Goal: Task Accomplishment & Management: Use online tool/utility

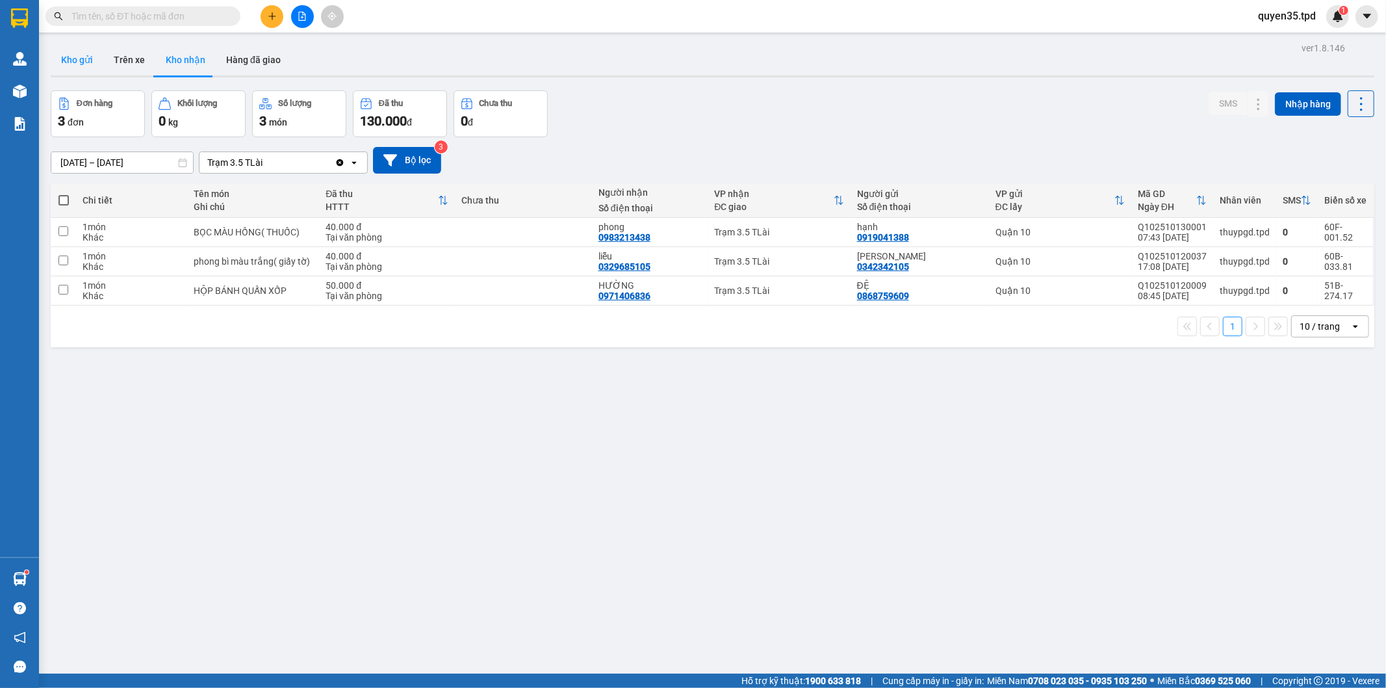
click at [74, 62] on button "Kho gửi" at bounding box center [77, 59] width 53 height 31
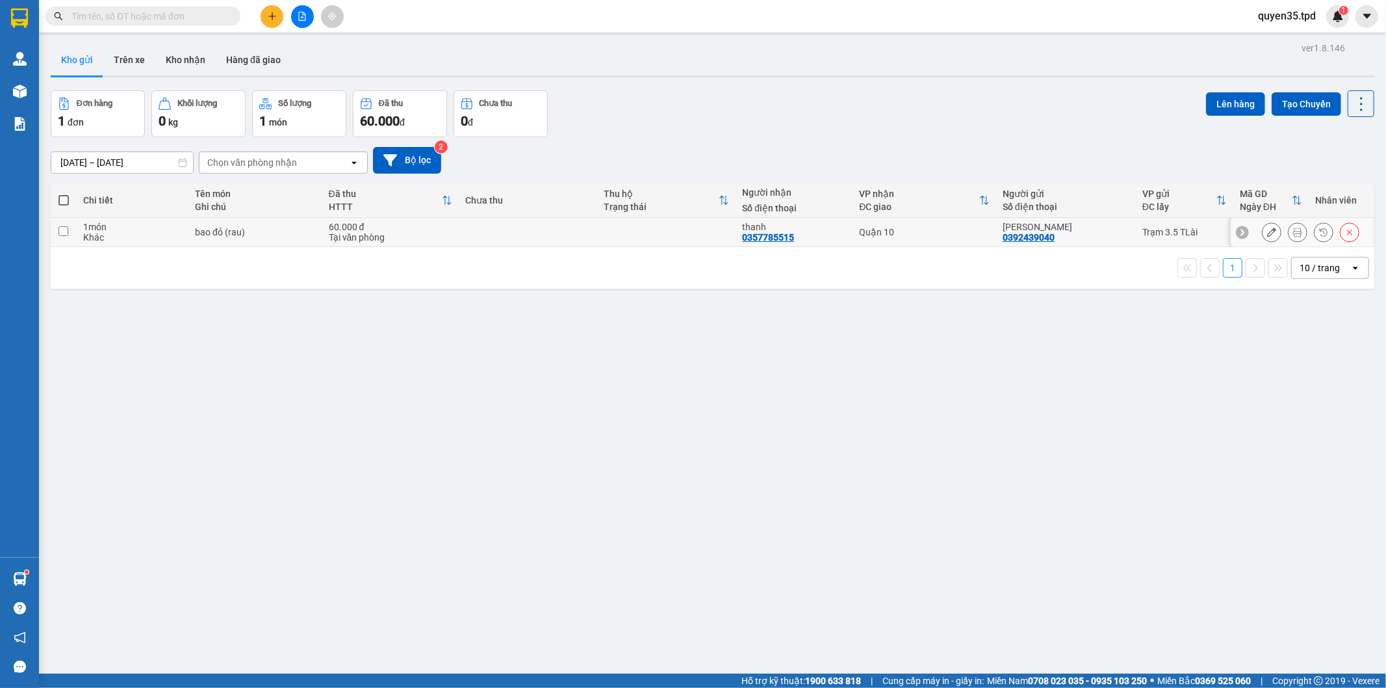
click at [63, 233] on input "checkbox" at bounding box center [64, 231] width 10 height 10
checkbox input "true"
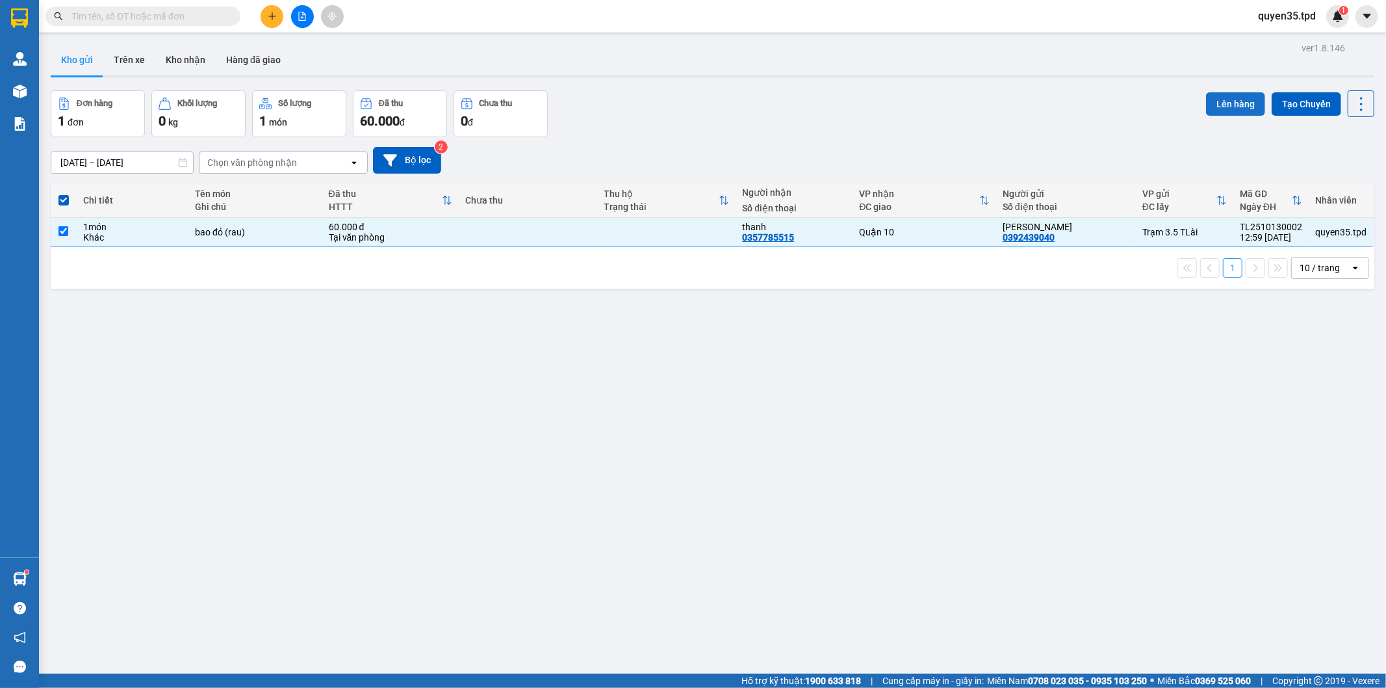
click at [1224, 107] on button "Lên hàng" at bounding box center [1235, 103] width 59 height 23
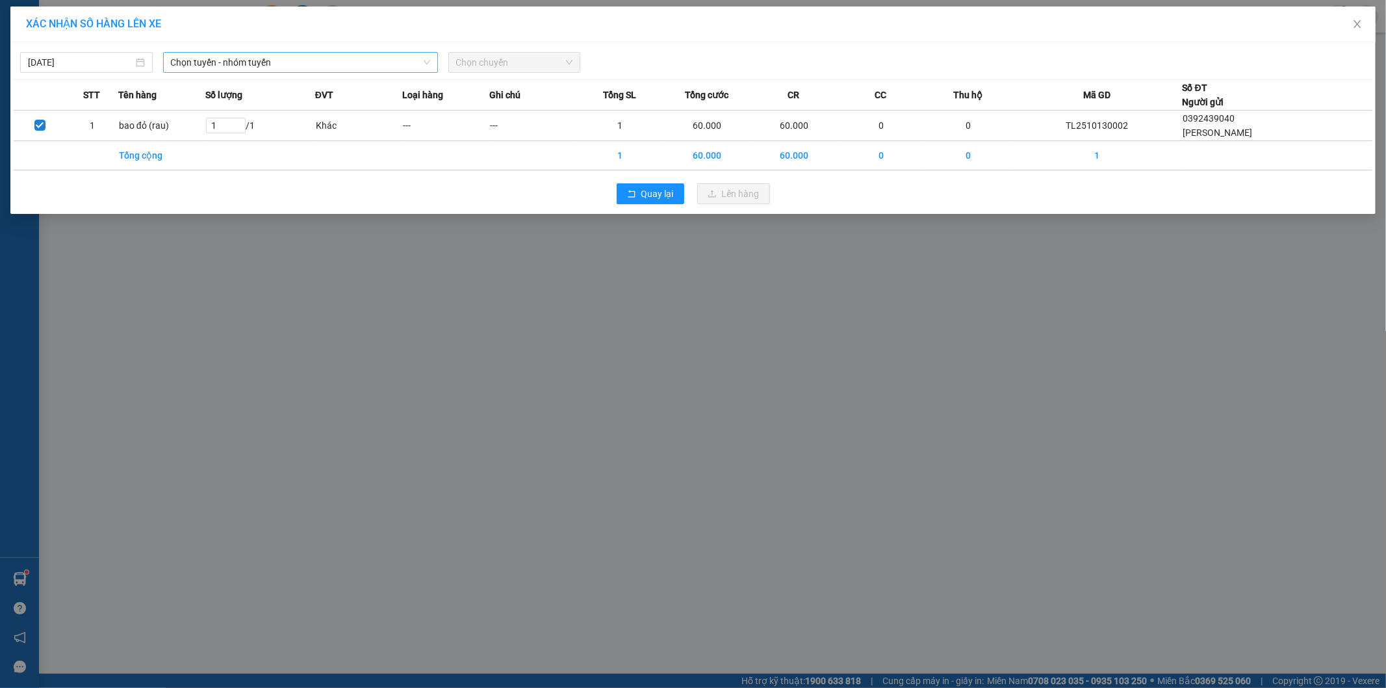
click at [332, 68] on span "Chọn tuyến - nhóm tuyến" at bounding box center [300, 63] width 259 height 20
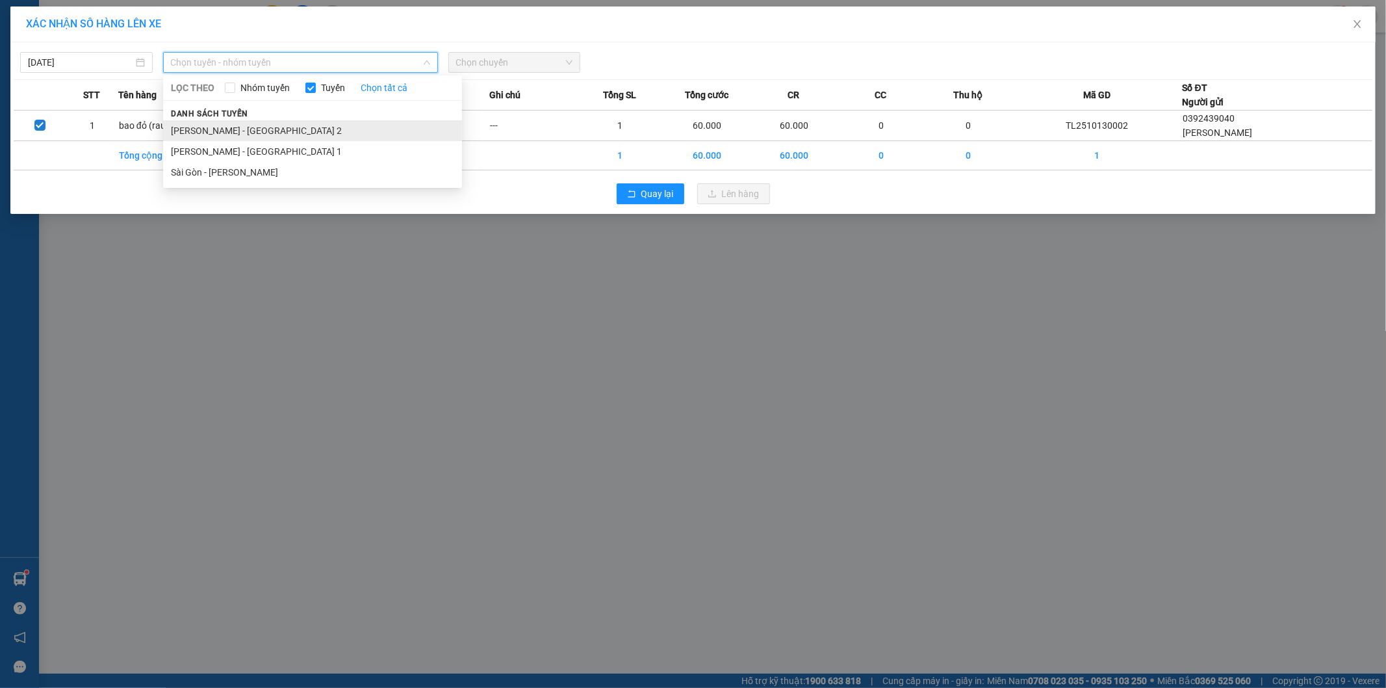
click at [254, 125] on li "[PERSON_NAME] - [GEOGRAPHIC_DATA] 2" at bounding box center [312, 130] width 299 height 21
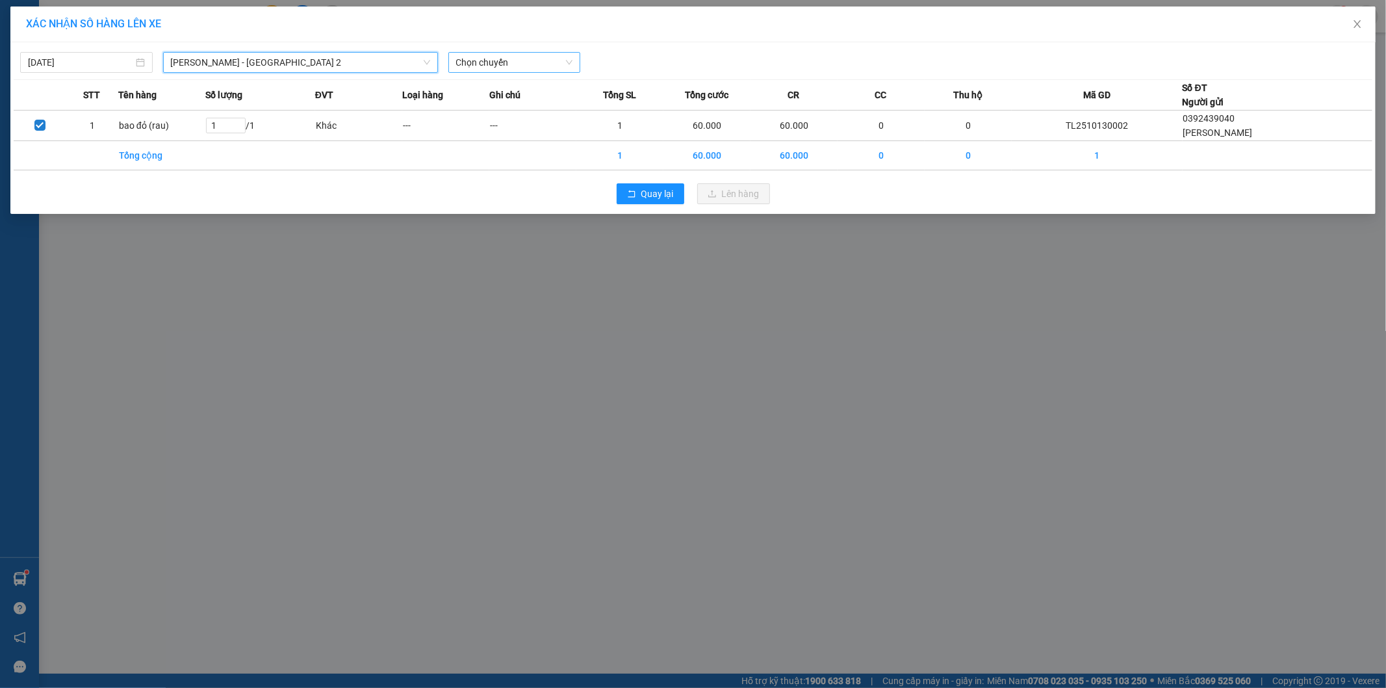
click at [537, 60] on span "Chọn chuyến" at bounding box center [514, 63] width 117 height 20
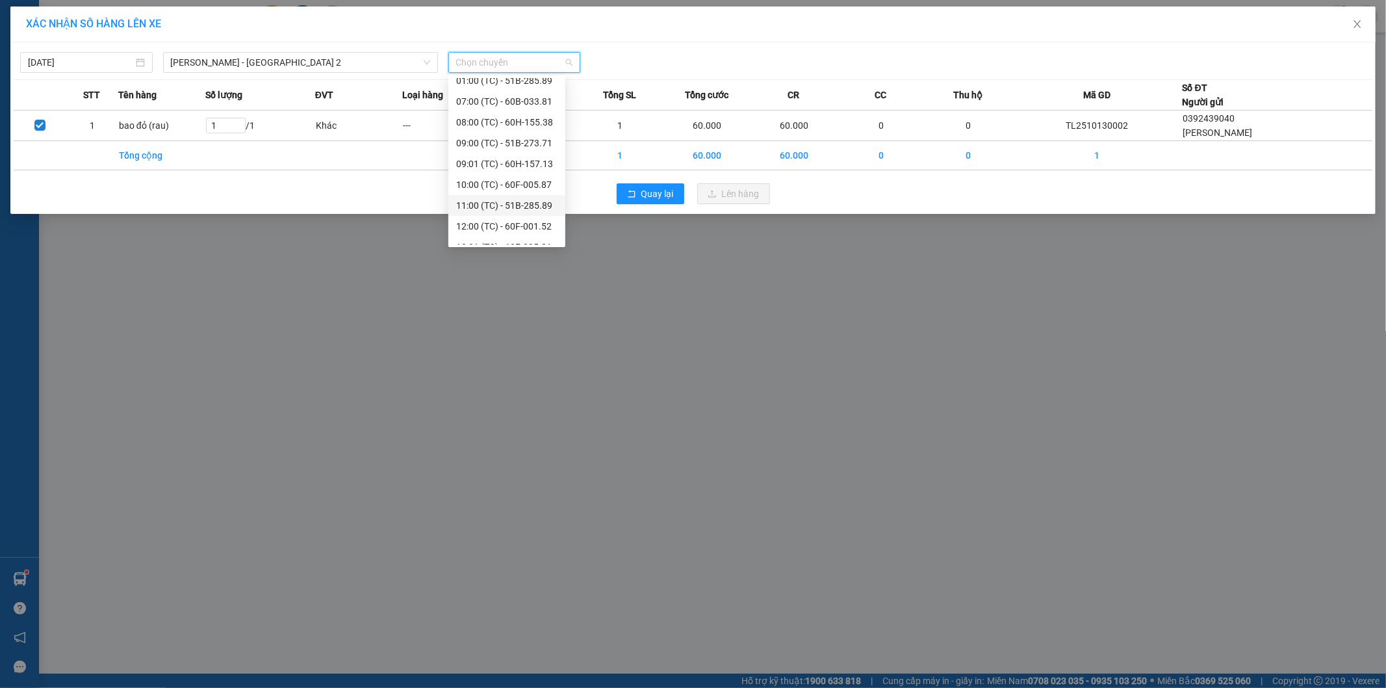
scroll to position [146, 0]
click at [537, 211] on div "16:00 (TC) - 51B-275.06" at bounding box center [506, 213] width 101 height 14
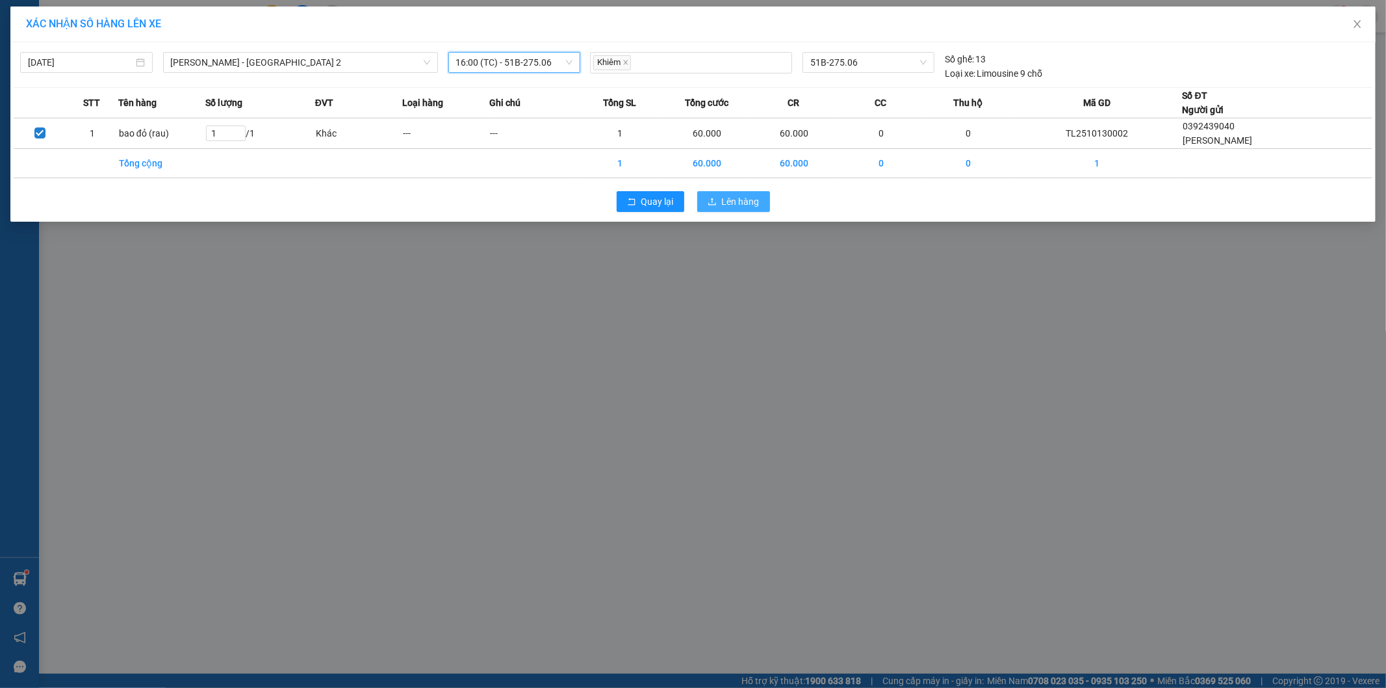
click at [732, 196] on span "Lên hàng" at bounding box center [741, 201] width 38 height 14
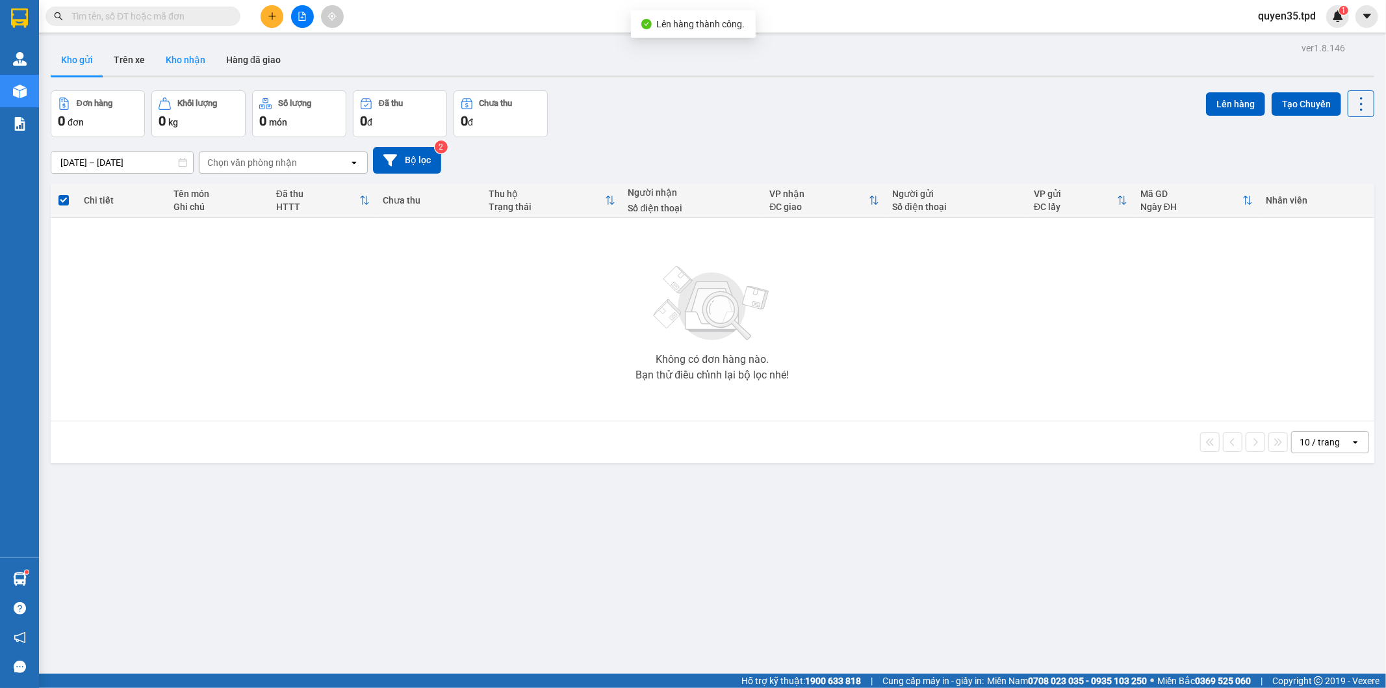
click at [199, 56] on button "Kho nhận" at bounding box center [185, 59] width 60 height 31
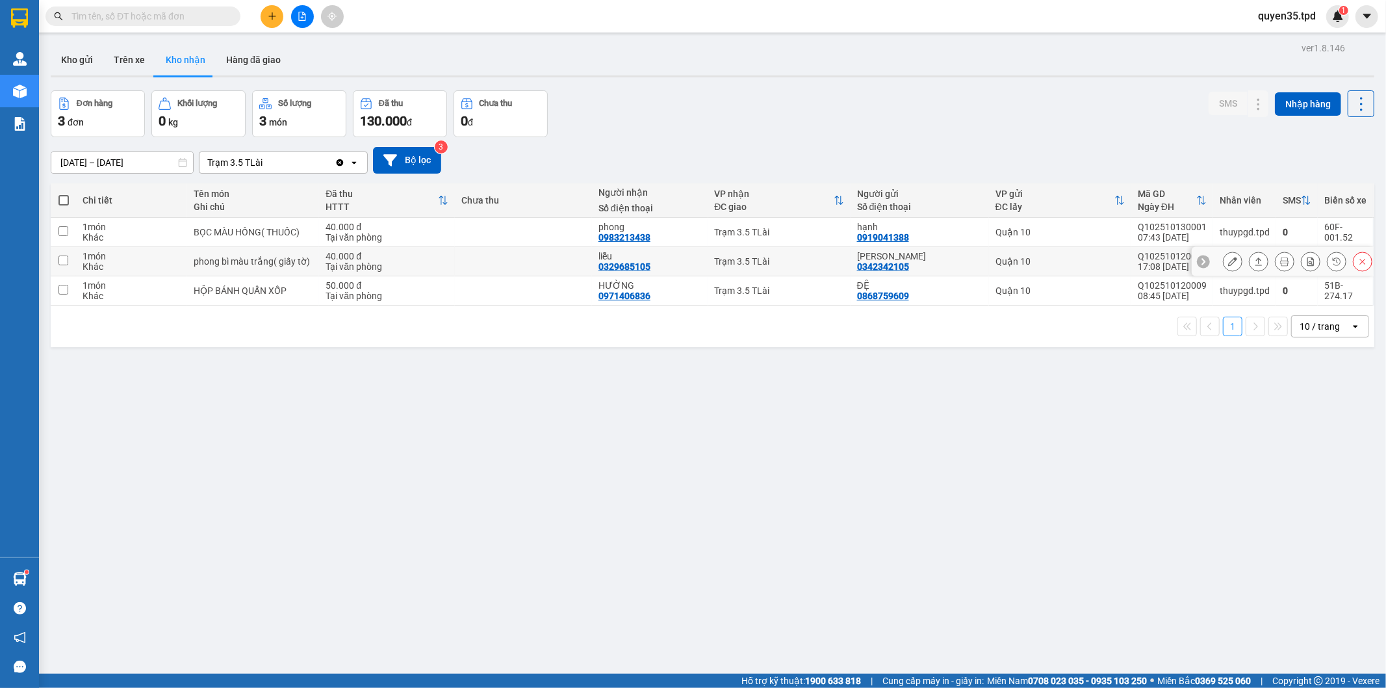
click at [1224, 260] on button at bounding box center [1233, 261] width 18 height 23
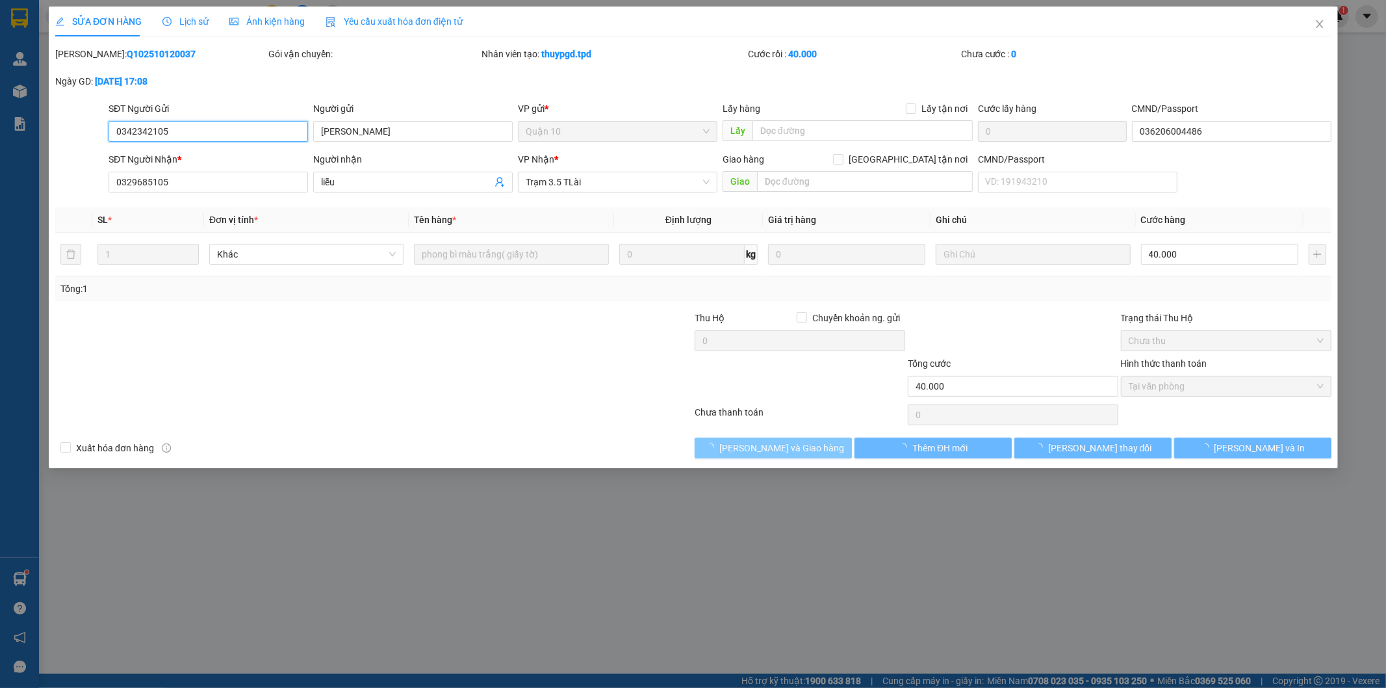
type input "0342342105"
type input "[PERSON_NAME]"
type input "036206004486"
type input "0329685105"
type input "liễu"
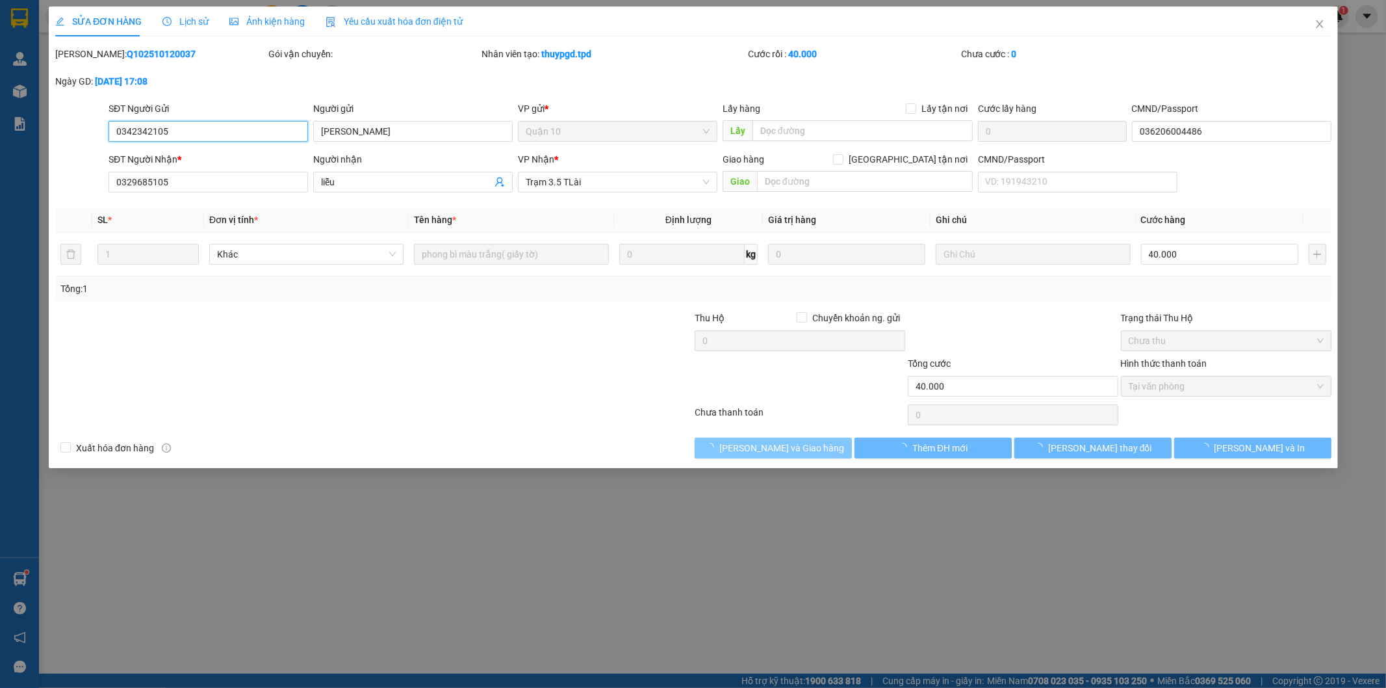
type input "40.000"
click at [781, 444] on span "Giao hàng" at bounding box center [781, 448] width 42 height 14
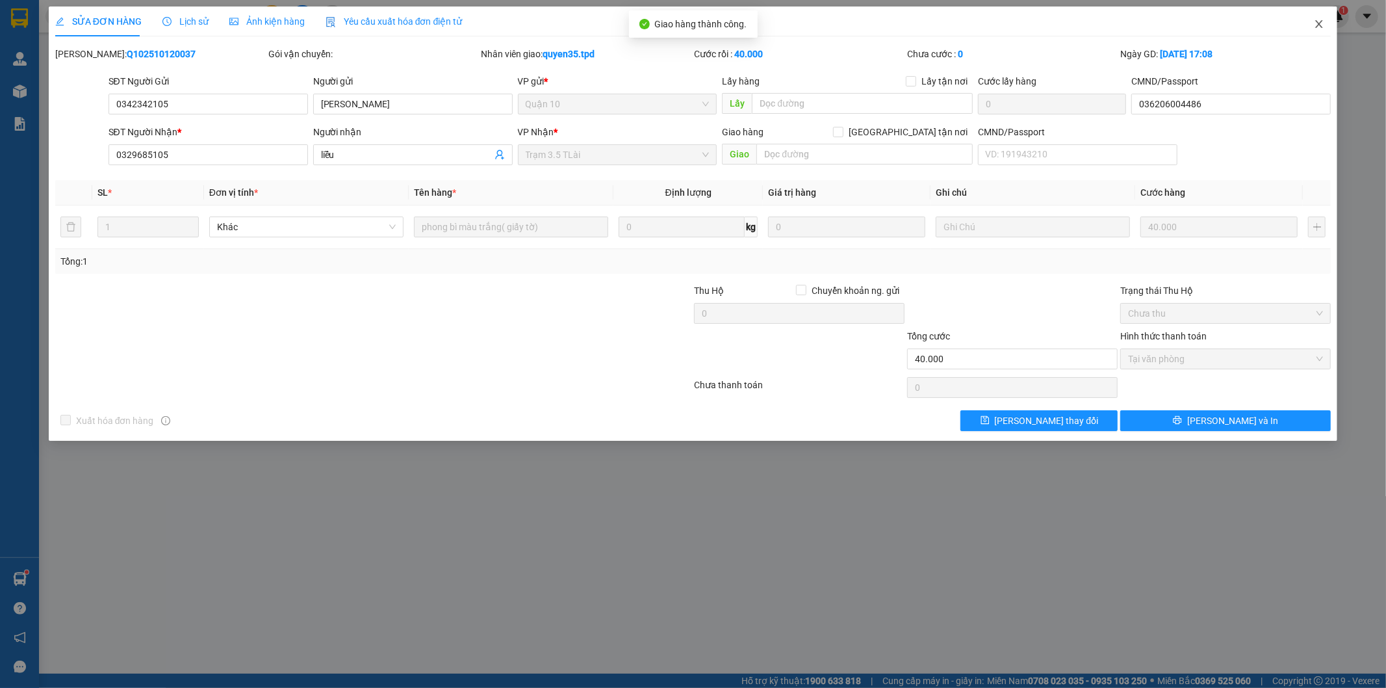
click at [1314, 21] on span "Close" at bounding box center [1319, 25] width 36 height 36
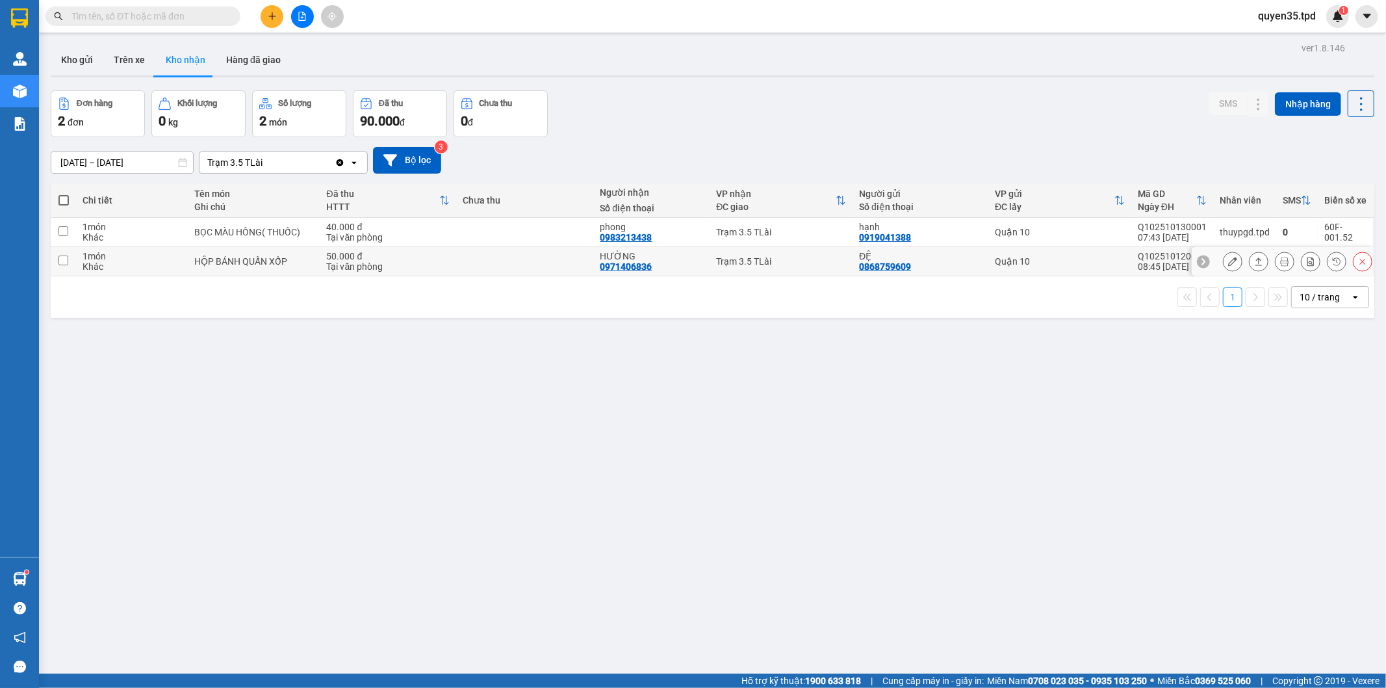
click at [1224, 260] on button at bounding box center [1233, 261] width 18 height 23
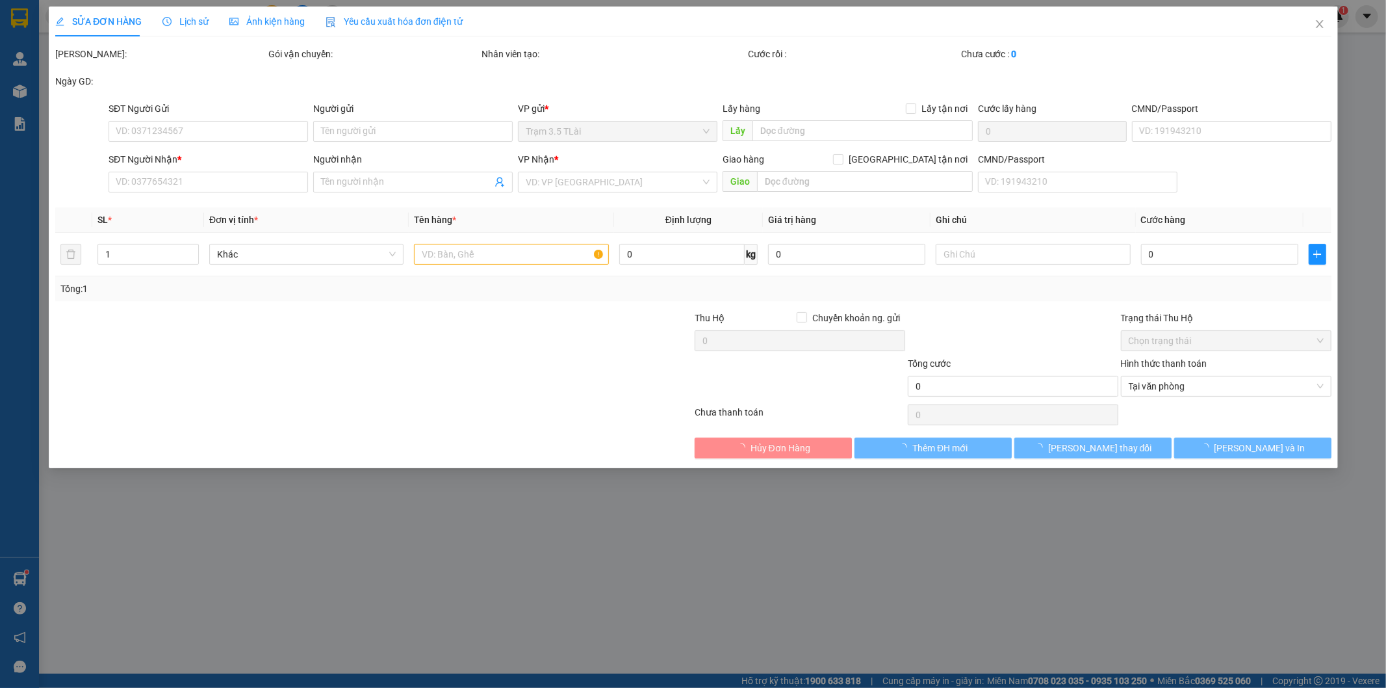
type input "0868759609"
type input "ĐỆ"
type input "0971406836"
type input "HƯỜNG"
type input "50.000"
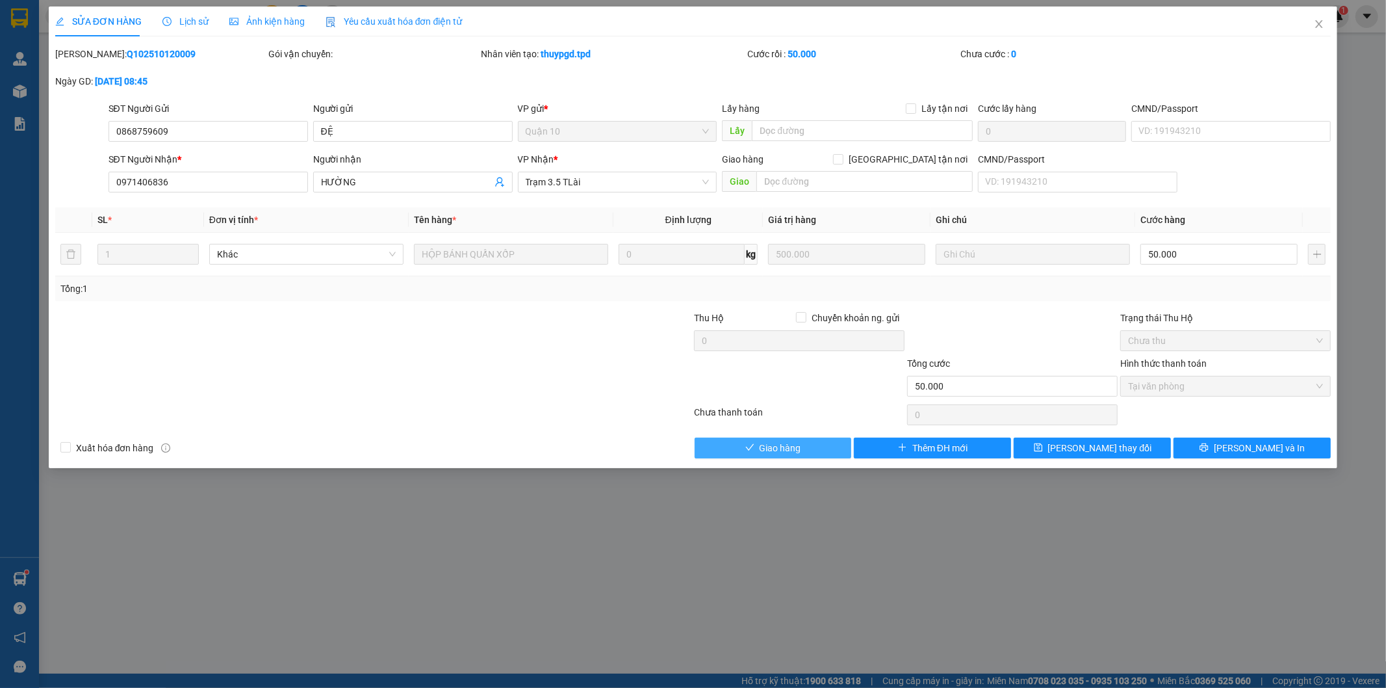
click at [809, 452] on button "Giao hàng" at bounding box center [773, 447] width 157 height 21
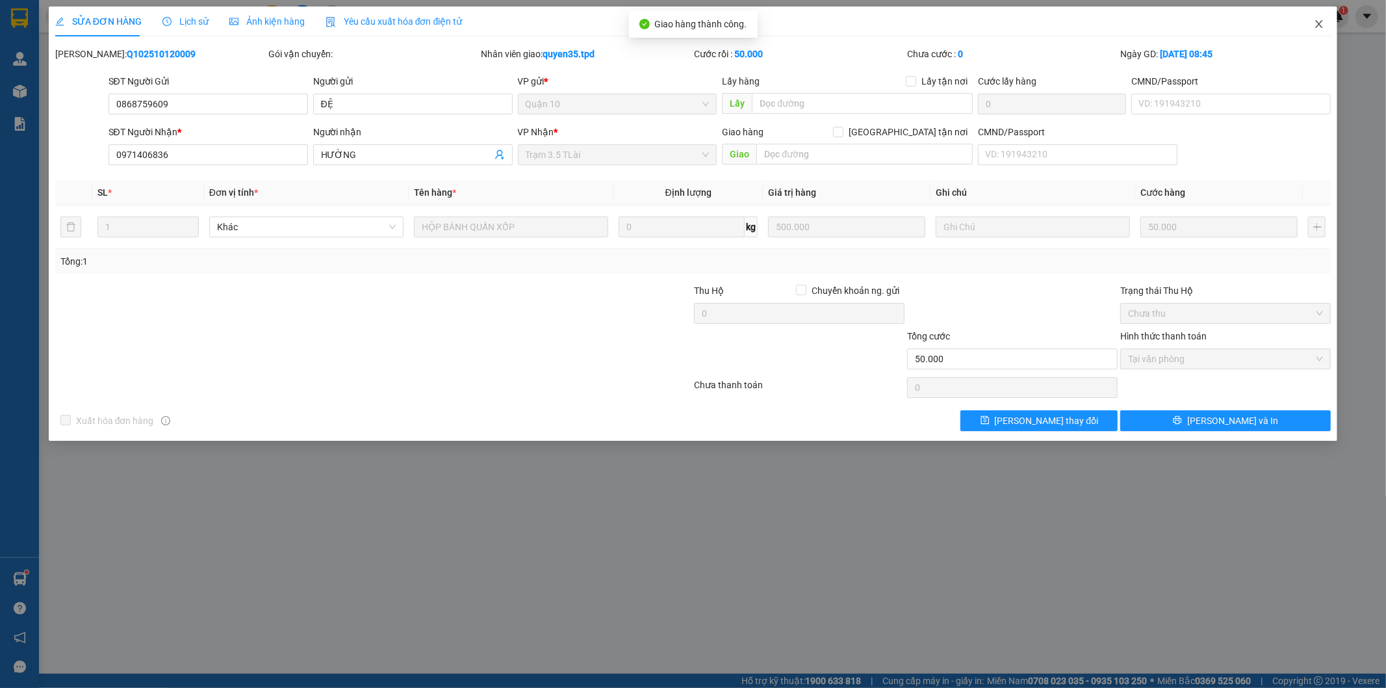
click at [1322, 27] on icon "close" at bounding box center [1319, 24] width 7 height 8
